Goal: Find contact information: Find contact information

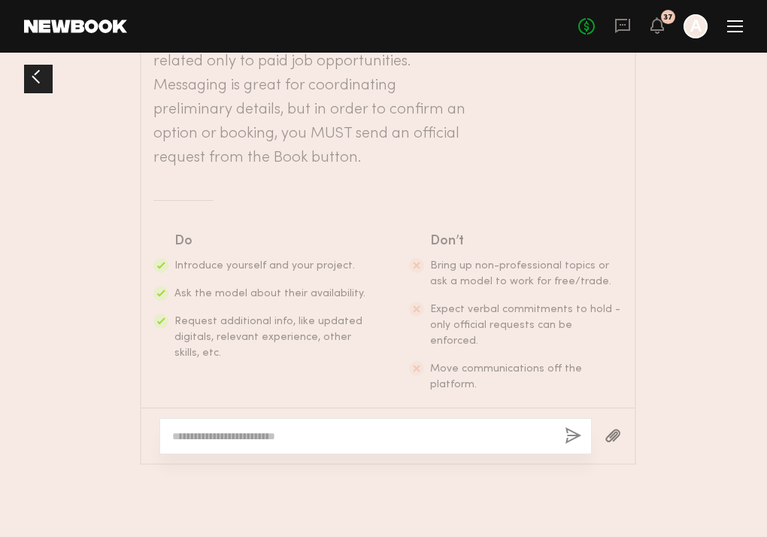
scroll to position [1276, 0]
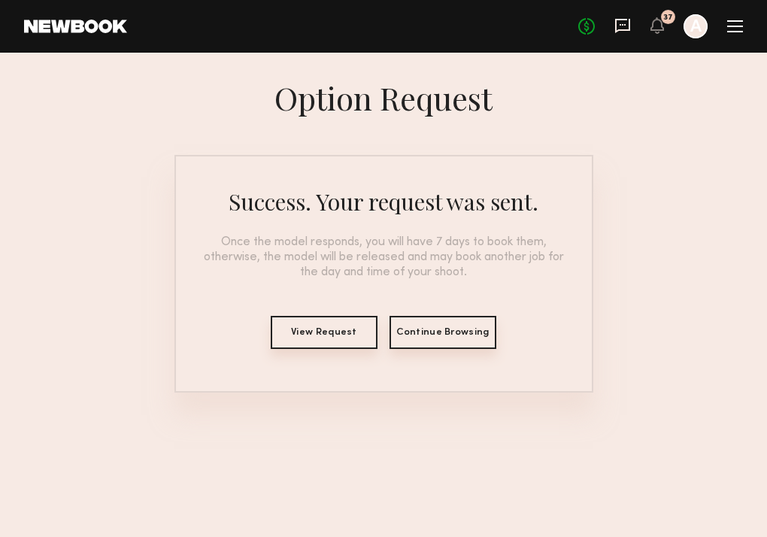
click at [620, 27] on icon at bounding box center [622, 25] width 17 height 17
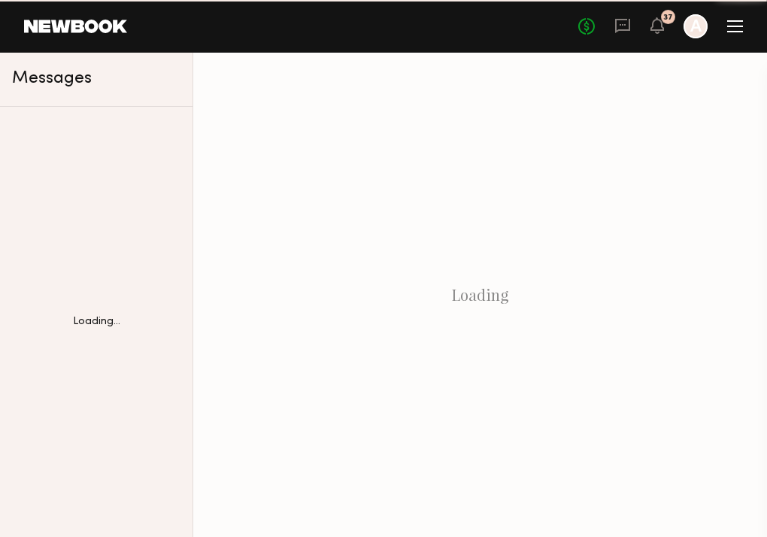
click at [620, 27] on icon at bounding box center [622, 25] width 17 height 17
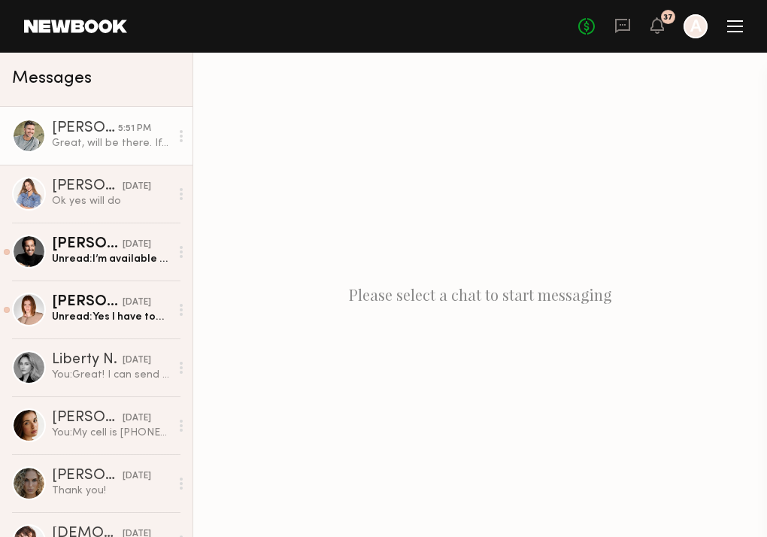
click at [130, 147] on div "Great, will be there. If you can email me any brings 👍" at bounding box center [111, 143] width 118 height 14
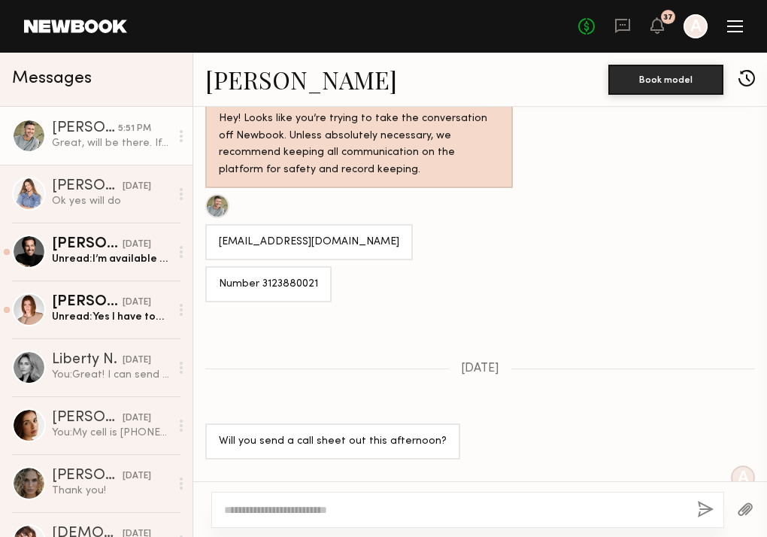
scroll to position [407, 0]
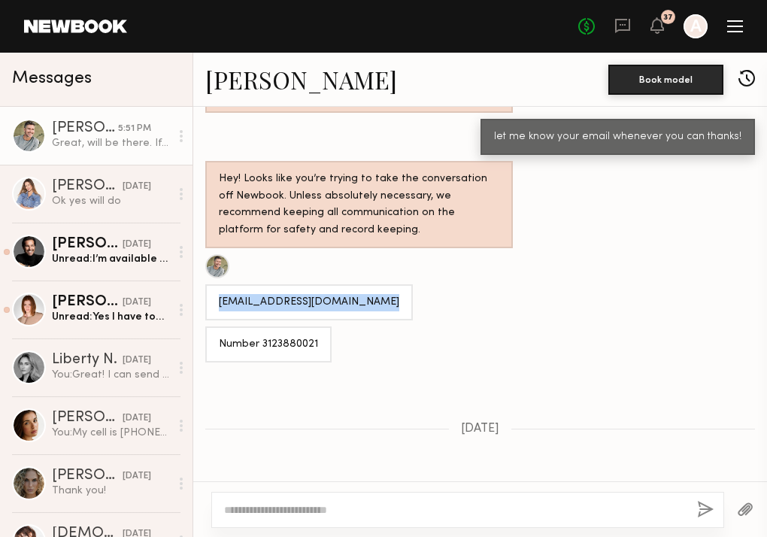
drag, startPoint x: 377, startPoint y: 292, endPoint x: 214, endPoint y: 287, distance: 163.2
click at [213, 287] on div "[EMAIL_ADDRESS][DOMAIN_NAME]" at bounding box center [309, 302] width 208 height 36
copy div "[EMAIL_ADDRESS][DOMAIN_NAME]"
